Goal: Task Accomplishment & Management: Complete application form

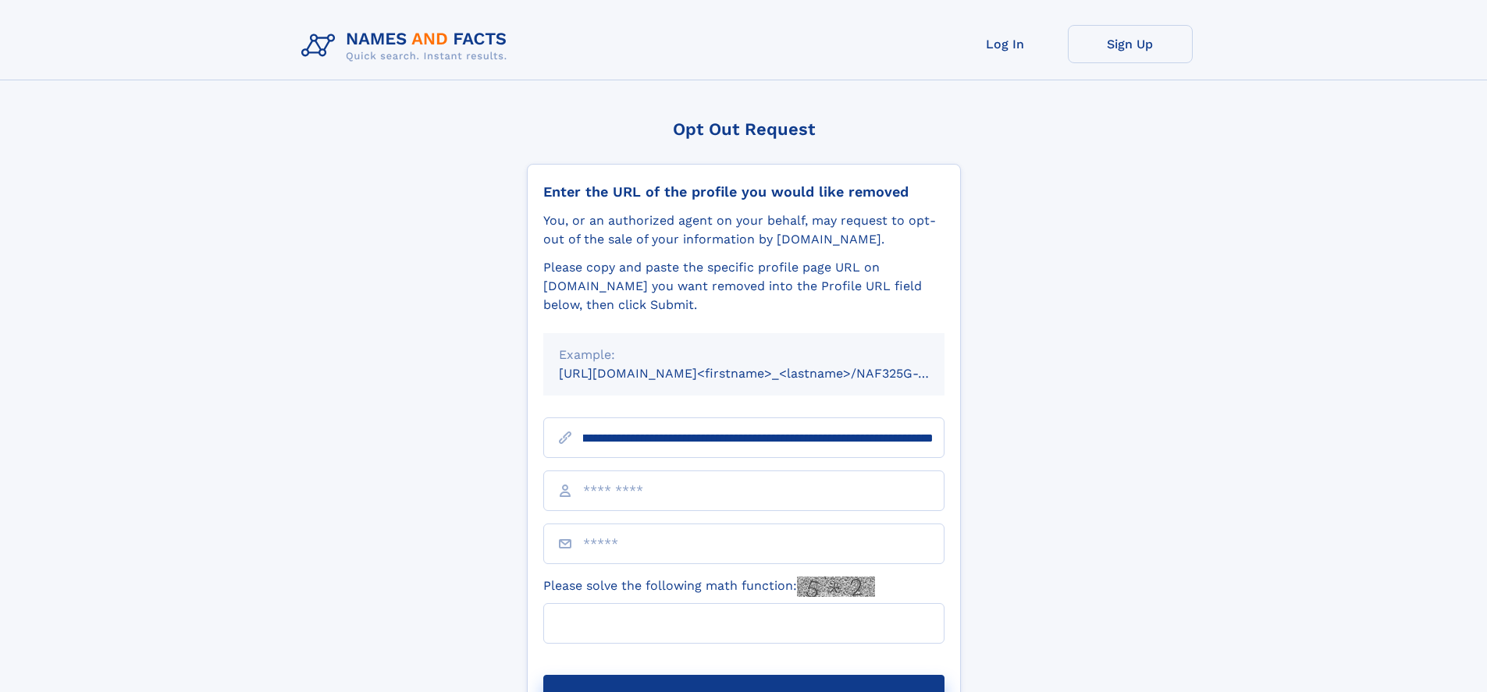
scroll to position [0, 178]
type input "**********"
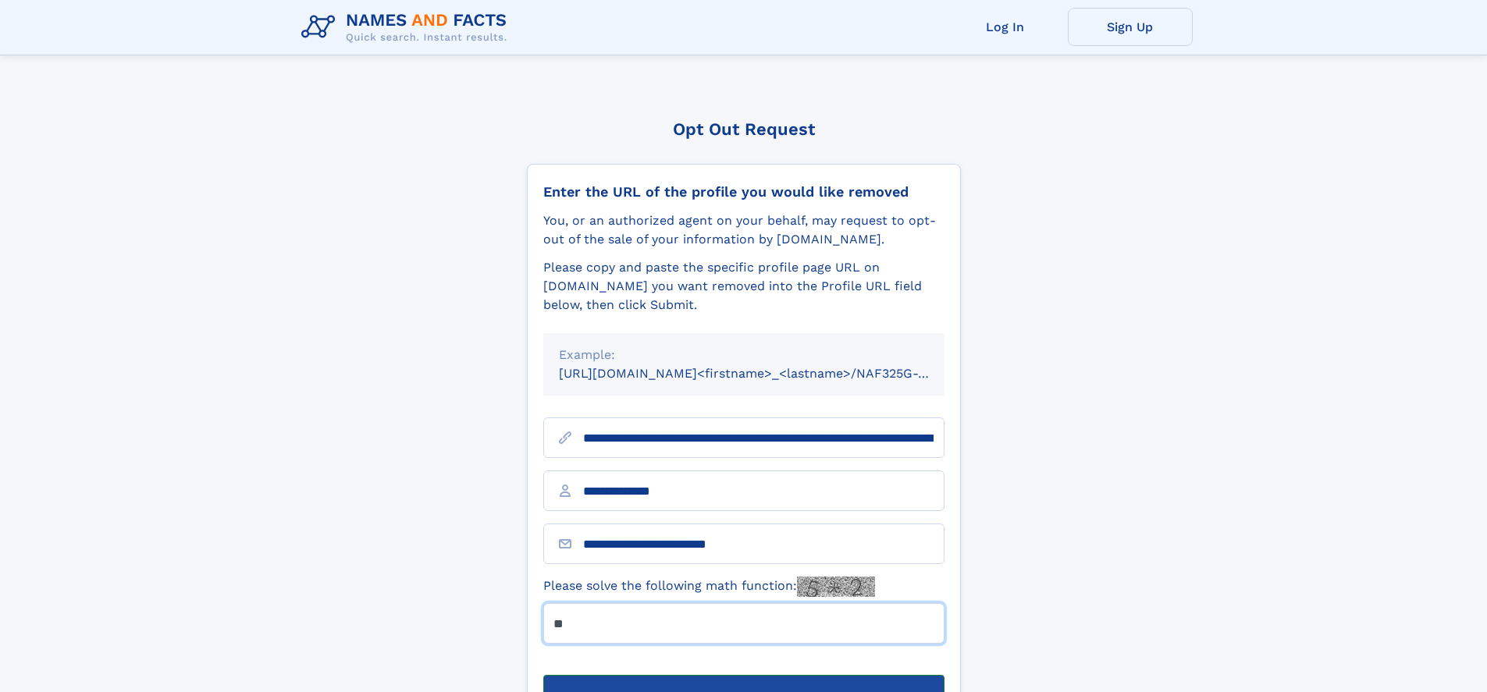
type input "**"
click at [743, 675] on button "Submit Opt Out Request" at bounding box center [743, 700] width 401 height 50
